Goal: Task Accomplishment & Management: Use online tool/utility

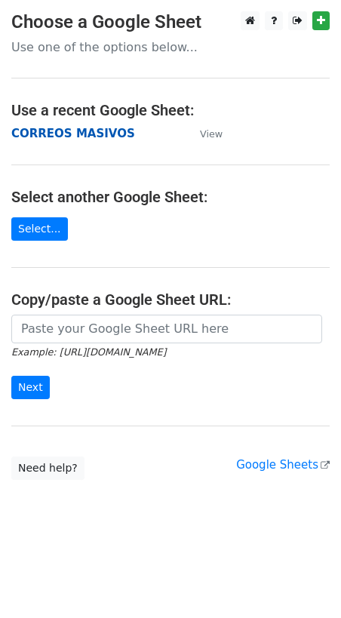
click at [50, 137] on strong "CORREOS MASIVOS" at bounding box center [73, 134] width 124 height 14
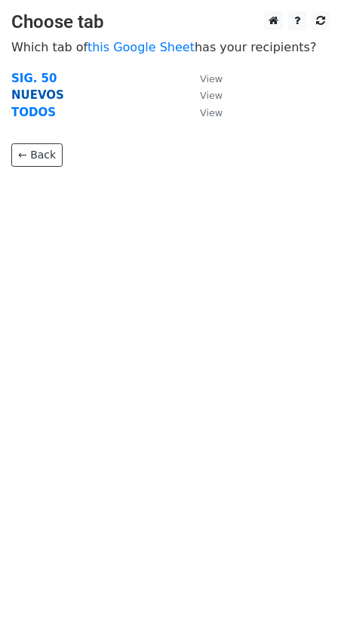
click at [28, 94] on strong "NUEVOS" at bounding box center [37, 95] width 53 height 14
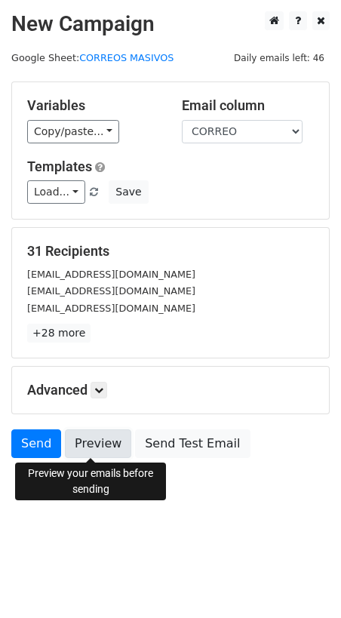
click at [94, 448] on link "Preview" at bounding box center [98, 443] width 66 height 29
